Goal: Obtain resource: Download file/media

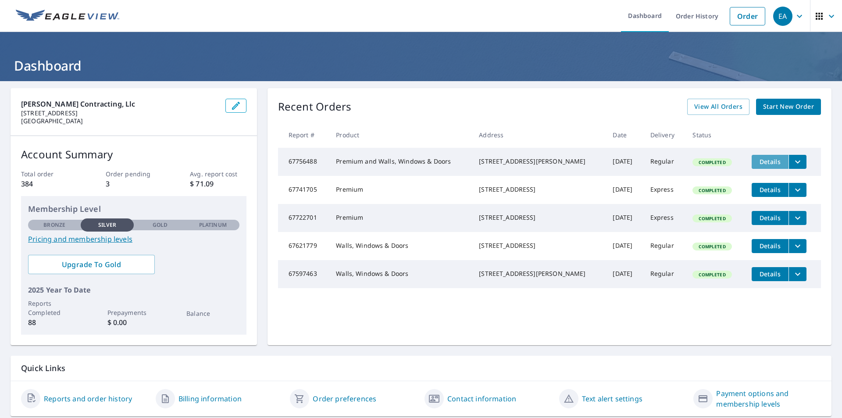
click at [777, 165] on button "Details" at bounding box center [770, 162] width 37 height 14
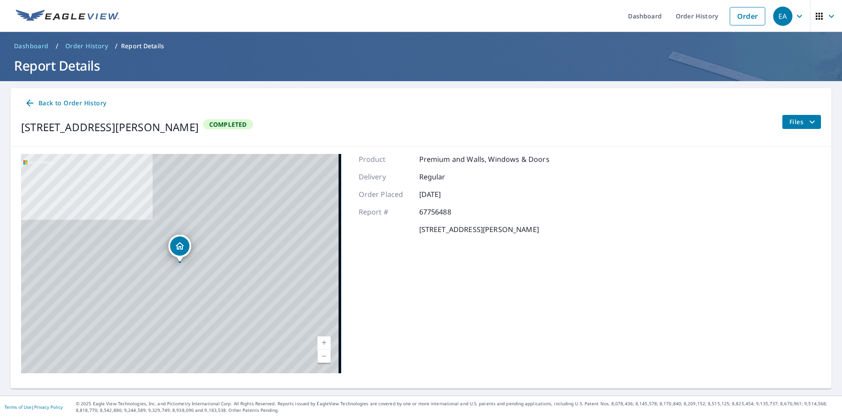
click at [29, 103] on icon at bounding box center [30, 103] width 11 height 11
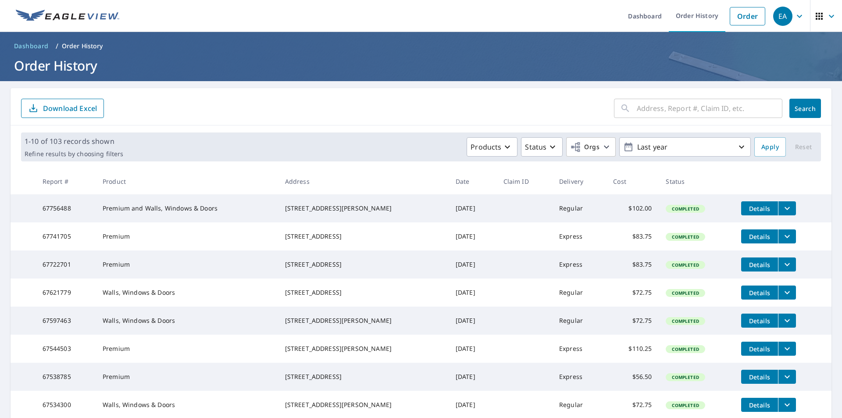
click at [782, 208] on icon "filesDropdownBtn-67756488" at bounding box center [787, 208] width 11 height 11
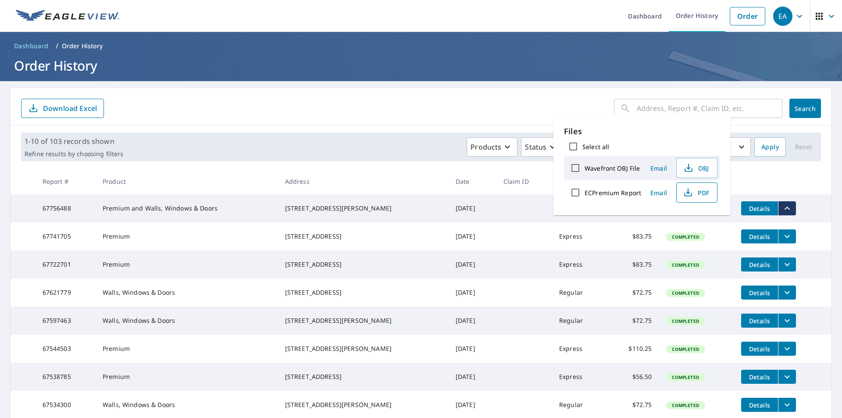
click at [701, 197] on span "PDF" at bounding box center [696, 192] width 28 height 11
